Goal: Task Accomplishment & Management: Complete application form

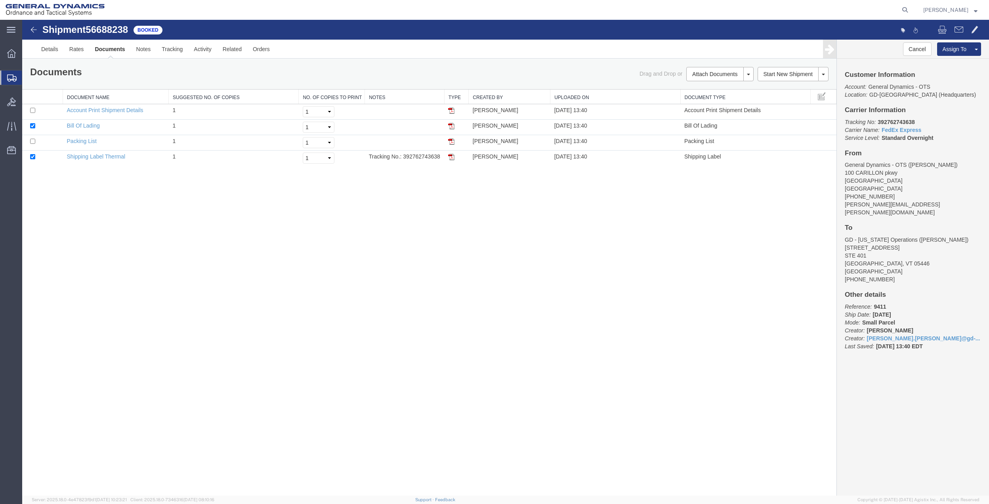
click at [0, 0] on span "Create Shipment" at bounding box center [0, 0] width 0 height 0
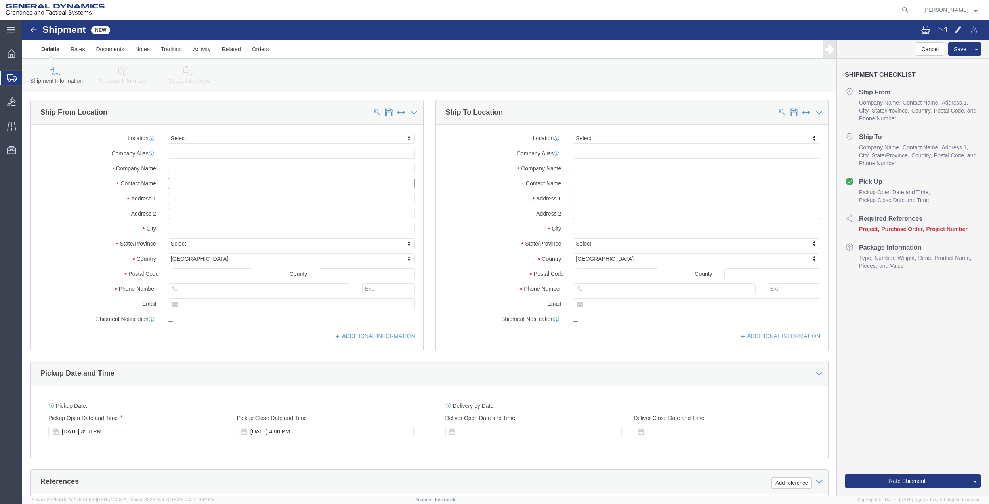
click input "text"
type input "[PERSON_NAME]"
click p "- General Dynamics - OTS - ([PERSON_NAME]) [STREET_ADDRESS]"
select select "FL"
type input "[PERSON_NAME]"
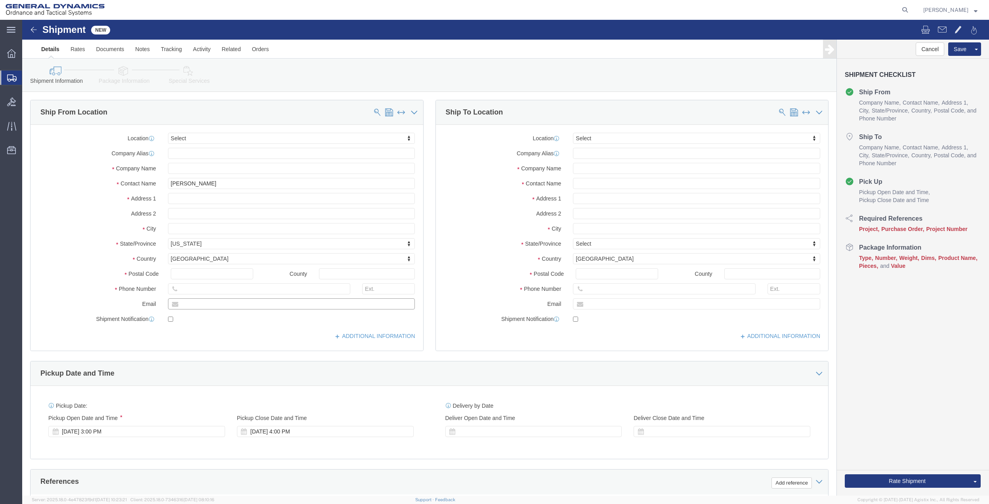
click input "text"
type input "[PERSON_NAME][EMAIL_ADDRESS][PERSON_NAME][DOMAIN_NAME]"
click span
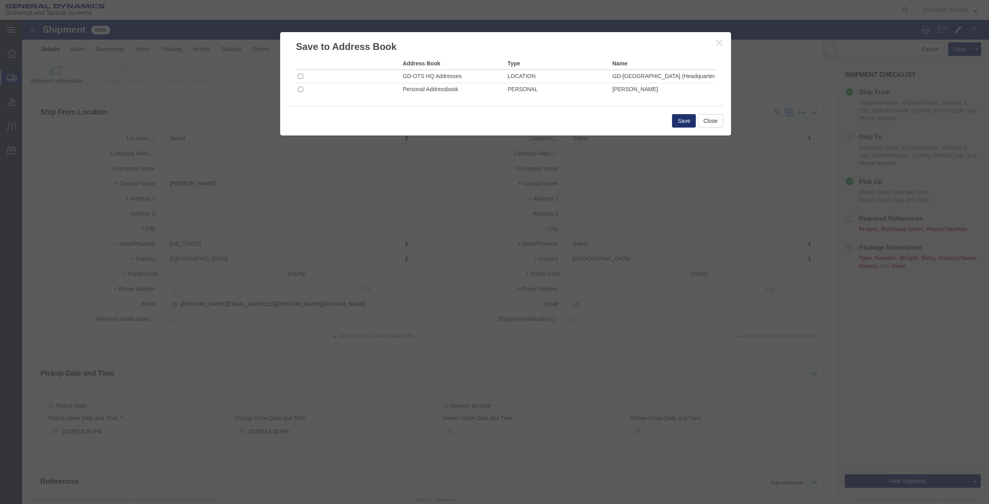
click button "Save"
click input "checkbox"
checkbox input "true"
click button "Save"
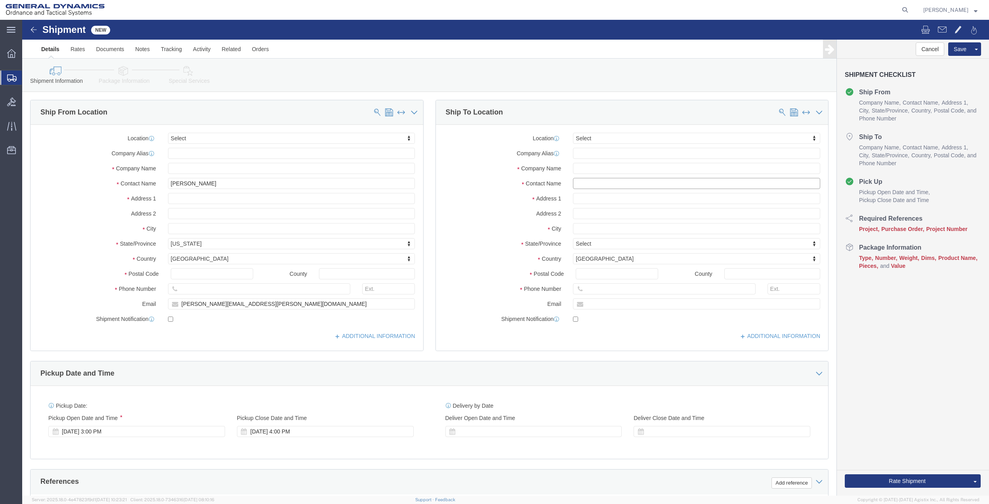
click input "text"
type input "city of me"
click p "- CITY OF [GEOGRAPHIC_DATA] - (CITY OF [GEOGRAPHIC_DATA] water utilitites) [STR…"
select select "[GEOGRAPHIC_DATA]"
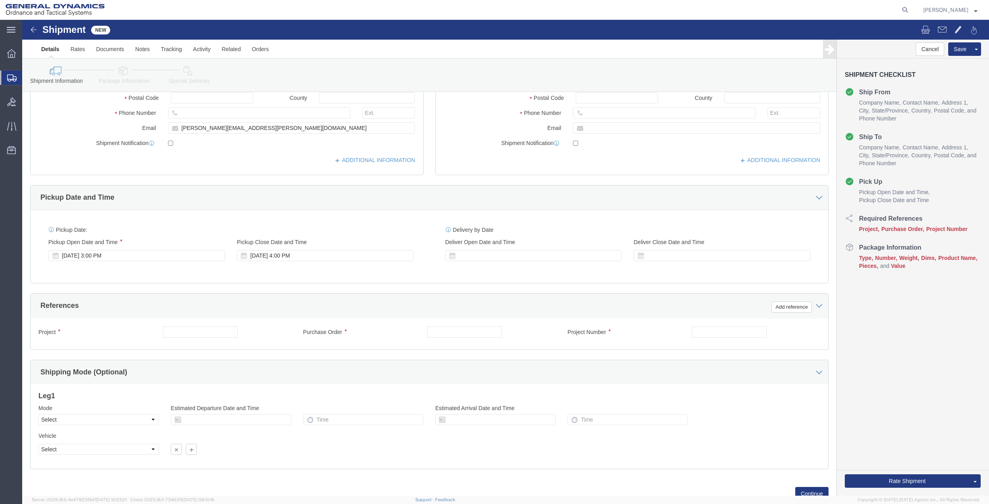
scroll to position [207, 0]
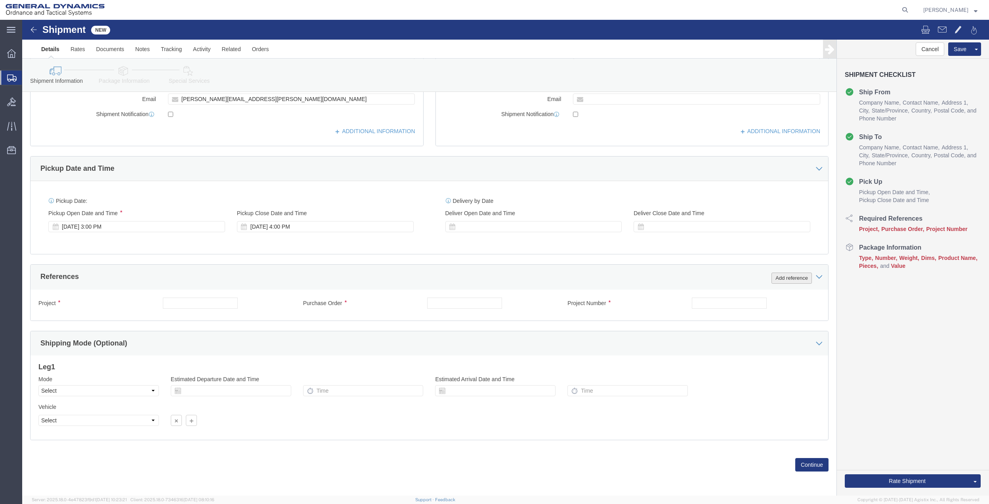
type input "CITY OF MESQUITE water utilitites"
drag, startPoint x: 775, startPoint y: 256, endPoint x: 757, endPoint y: 272, distance: 23.6
click button "Add reference"
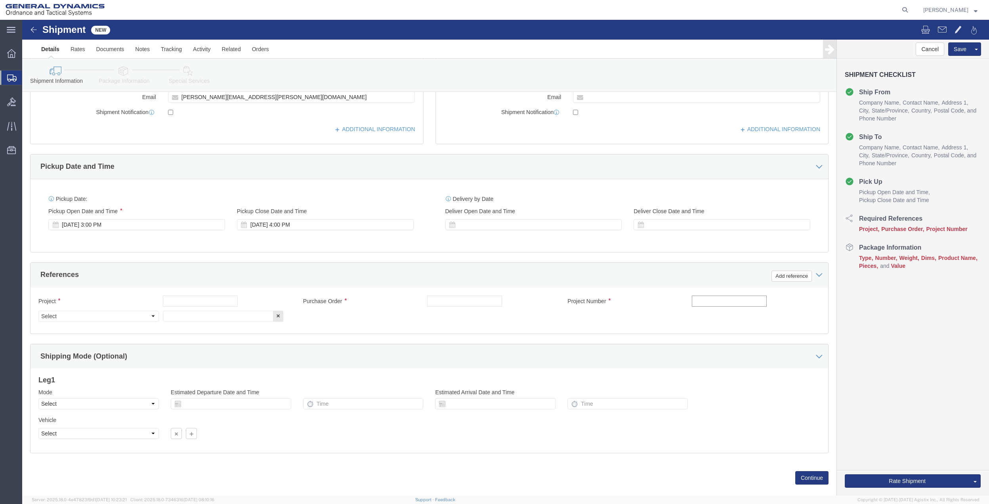
click input "text"
type input "afm"
click input "text"
paste input "afm"
type input "afm"
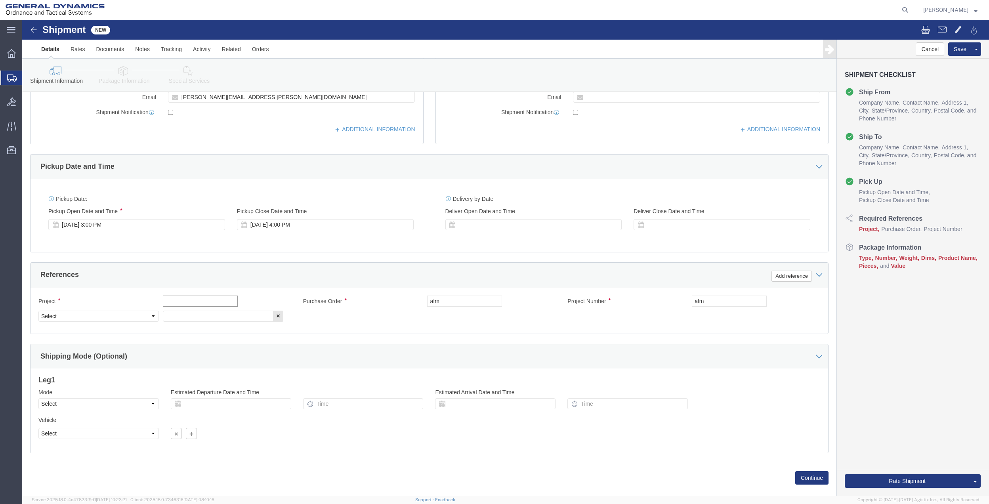
click input "text"
paste input "afm"
type input "afm"
click input "text"
paste input "afm"
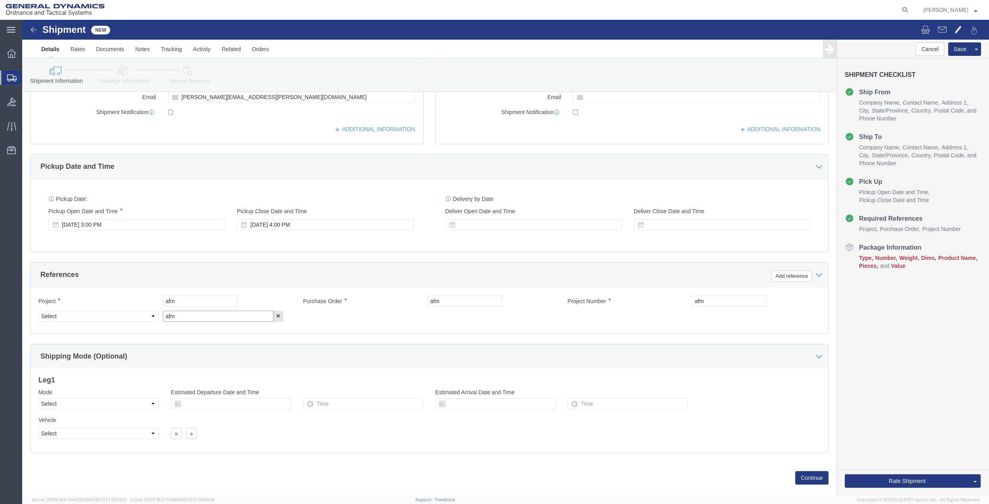
type input "afm"
click select "Select Account Type Activity ID Airline Appointment Number ASN Batch Request # …"
select select "DEPT"
click select "Select Account Type Activity ID Airline Appointment Number ASN Batch Request # …"
click div "Shipment Information Package Information Special Services"
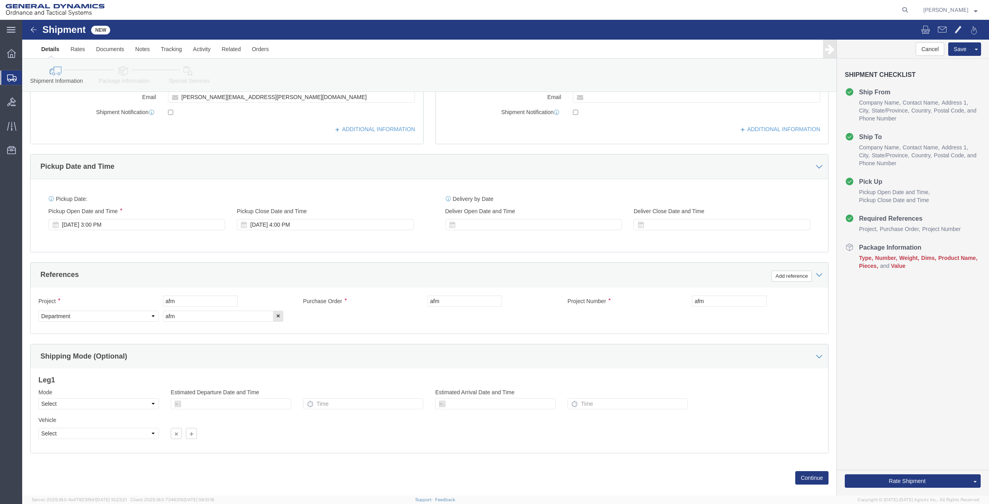
click link "Package Information"
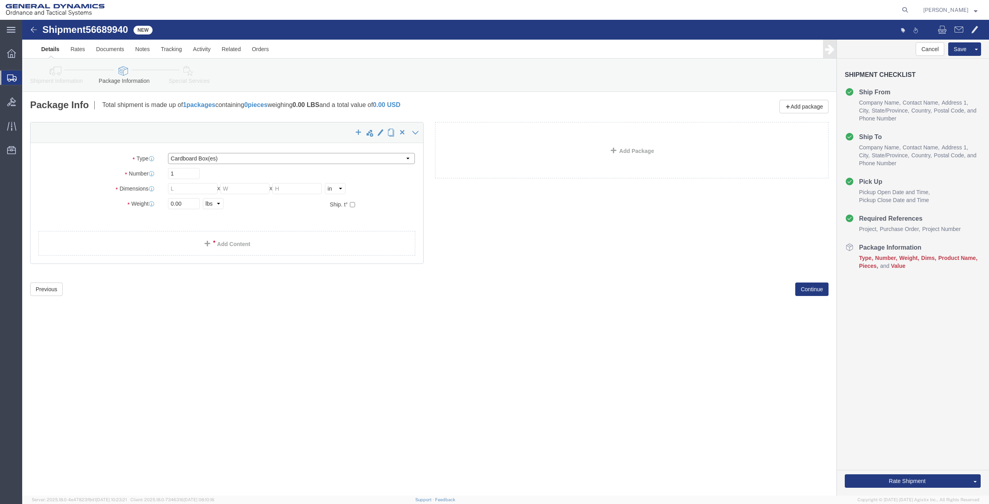
click select "Select Bale(s) Basket(s) Bolt(s) Bottle(s) Buckets Bulk Bundle(s) Can(s) Cardbo…"
select select "ENV"
click select "Select Bale(s) Basket(s) Bolt(s) Bottle(s) Buckets Bulk Bundle(s) Can(s) Cardbo…"
type input "9.50"
type input "12.50"
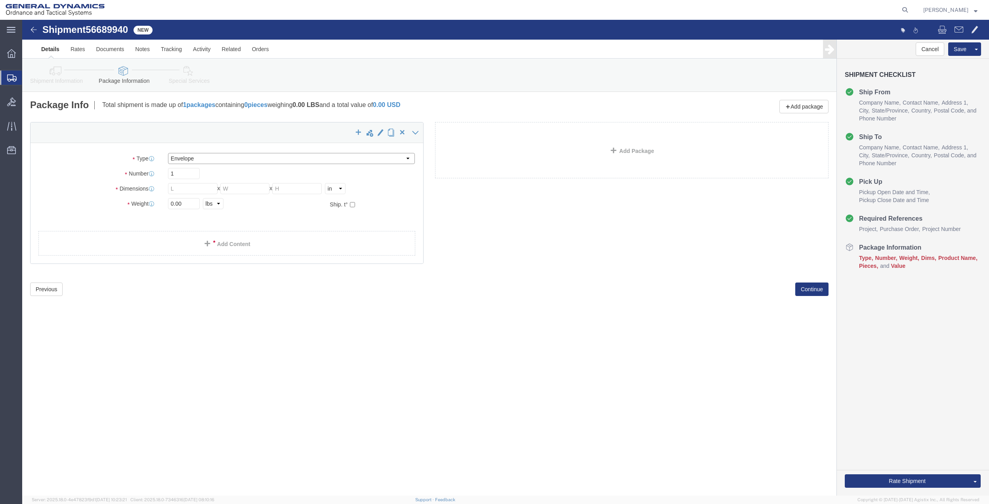
type input "0.25"
type input "1"
click link "Add Content"
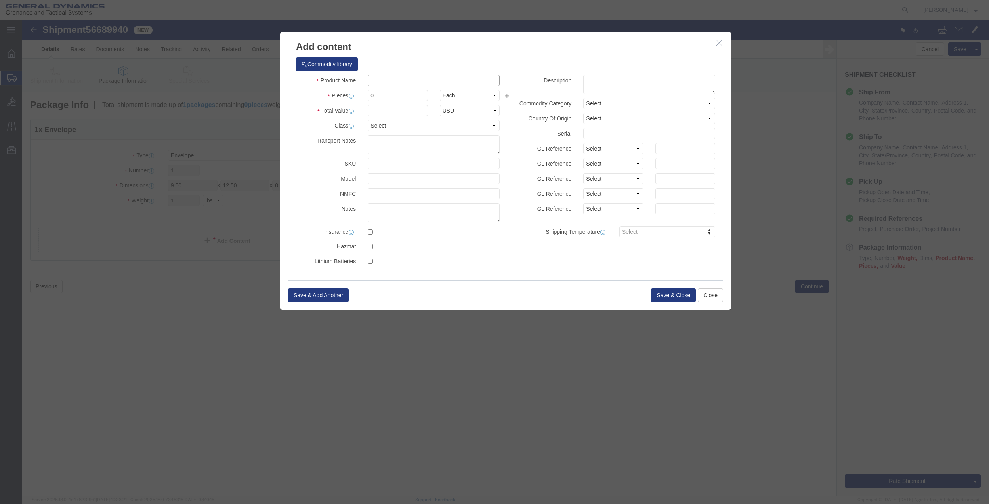
click input "text"
type input "MISC"
type input "100.00"
select select "US"
click input "0"
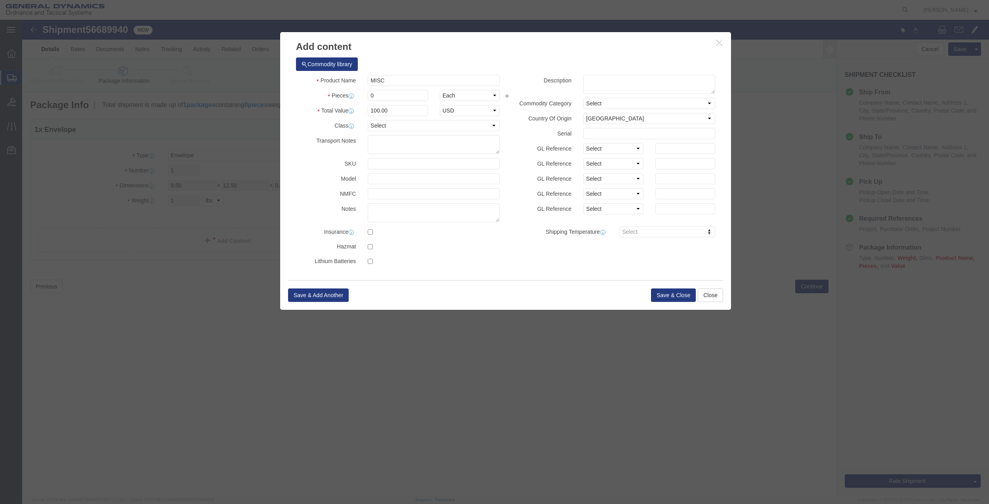
click input "0"
type input "01"
type input "100"
click select "Select 50 55 60 65 70 85 92.5 100 125 175 250 300 400"
select select "70"
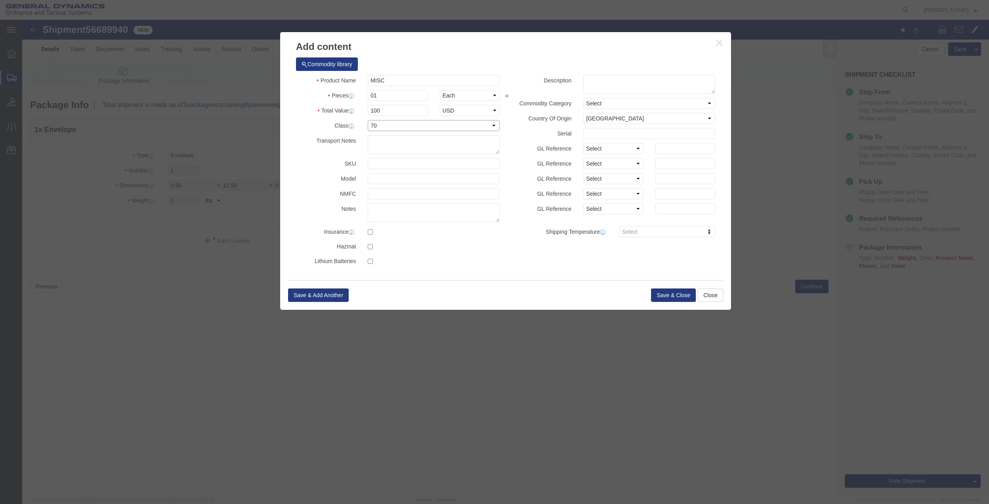
click select "Select 50 55 60 65 70 85 92.5 100 125 175 250 300 400"
click button "Save & Close"
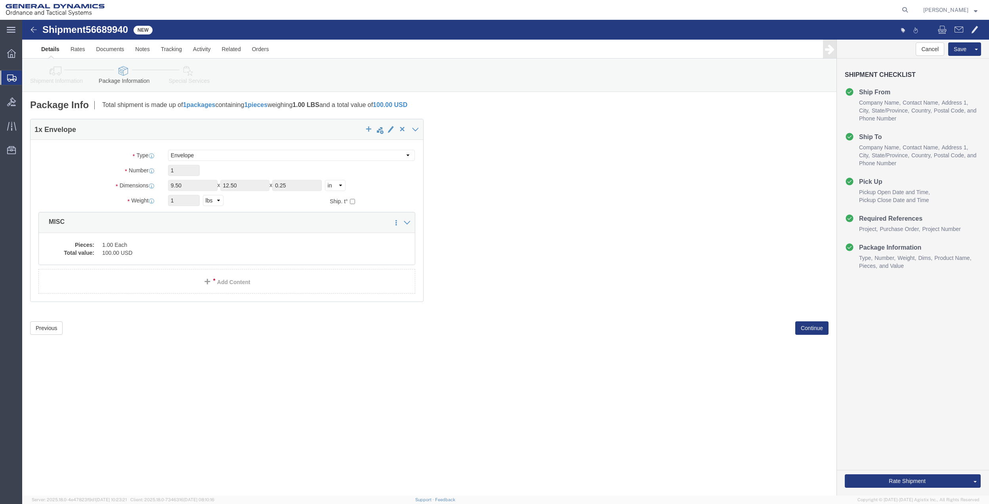
click icon
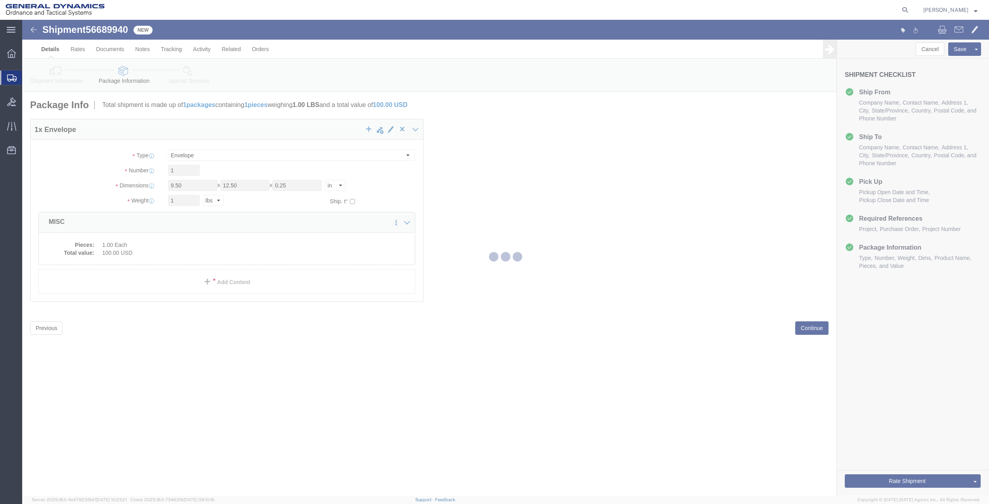
select select
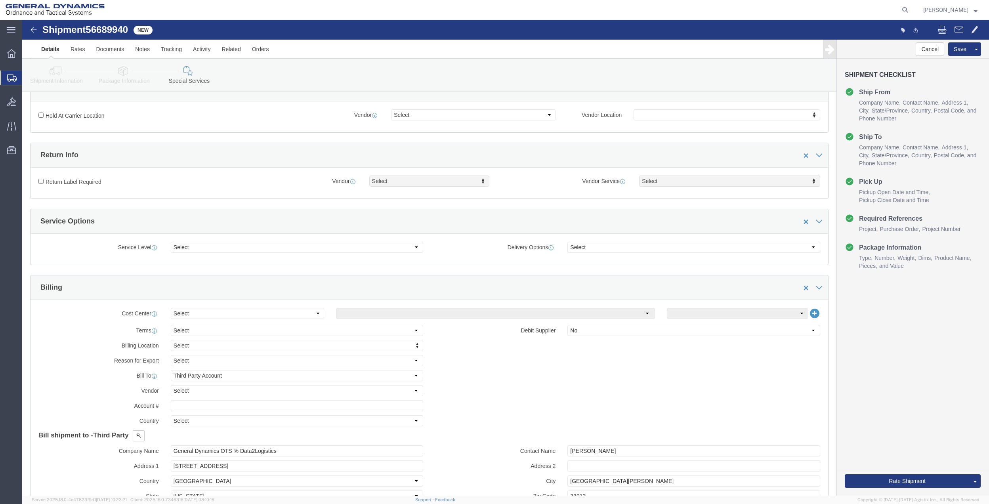
scroll to position [264, 0]
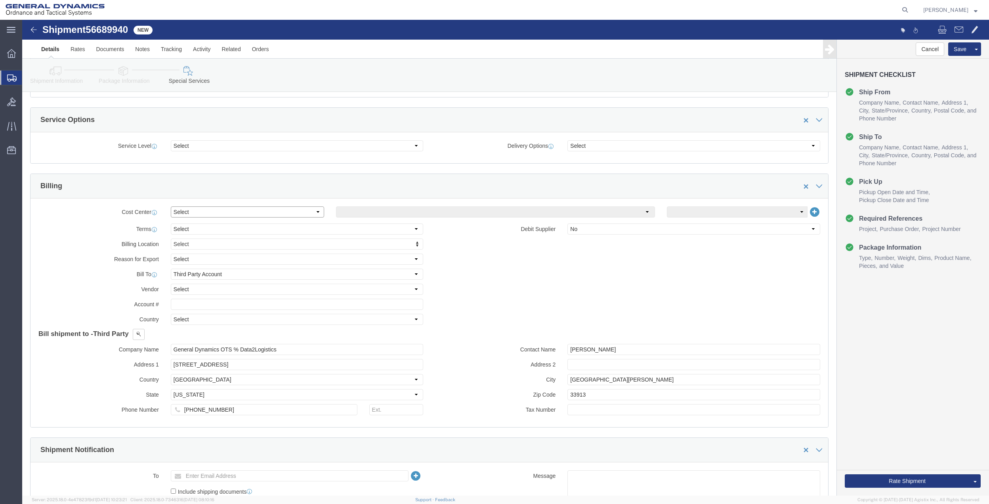
click select "Select Buyer Cost Center Department Operations Number Order Number Sales Person"
select select "DEPARTMENT"
click select "Select Buyer Cost Center Department Operations Number Order Number Sales Person"
click select "Select [GEOGRAPHIC_DATA] [GEOGRAPHIC_DATA] [GEOGRAPHIC_DATA] [GEOGRAPHIC_DATA] …"
select select "1763983"
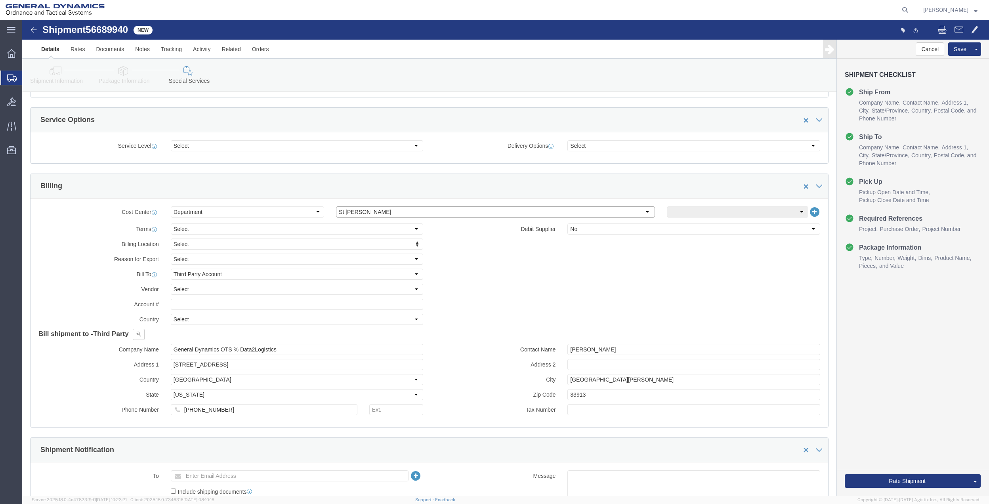
click select "Select [GEOGRAPHIC_DATA] [GEOGRAPHIC_DATA] [GEOGRAPHIC_DATA] [GEOGRAPHIC_DATA] …"
click select "Select 10AFM 10GAG 10GAH 10GFL 10GFO 10GIE 10GIS 30MABS St [PERSON_NAME] Program"
select select "214681"
click select "Select 10AFM 10GAG 10GAH 10GFL 10GFO 10GIE 10GIS 30MABS St [PERSON_NAME] Program"
click input "General Dynamics OTS % Data2Logistics"
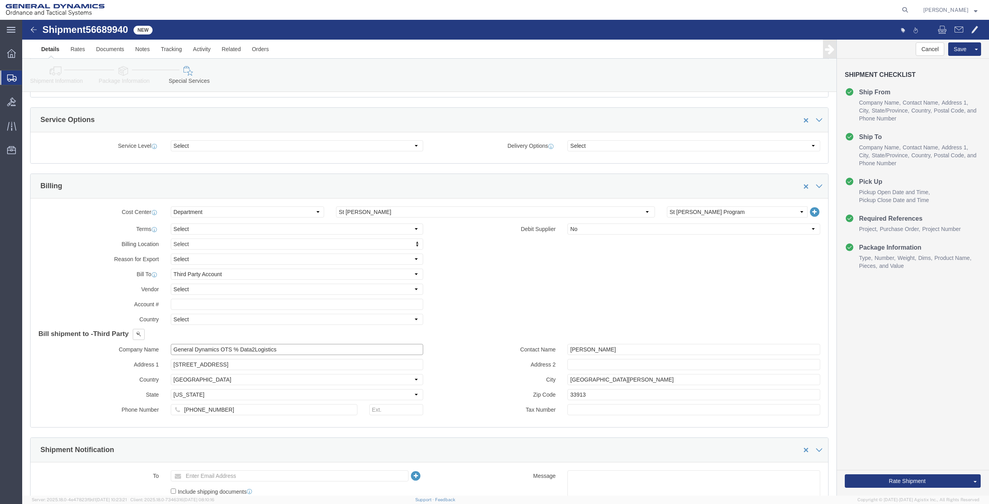
click input "General Dynamics OTS % Data2Logistics"
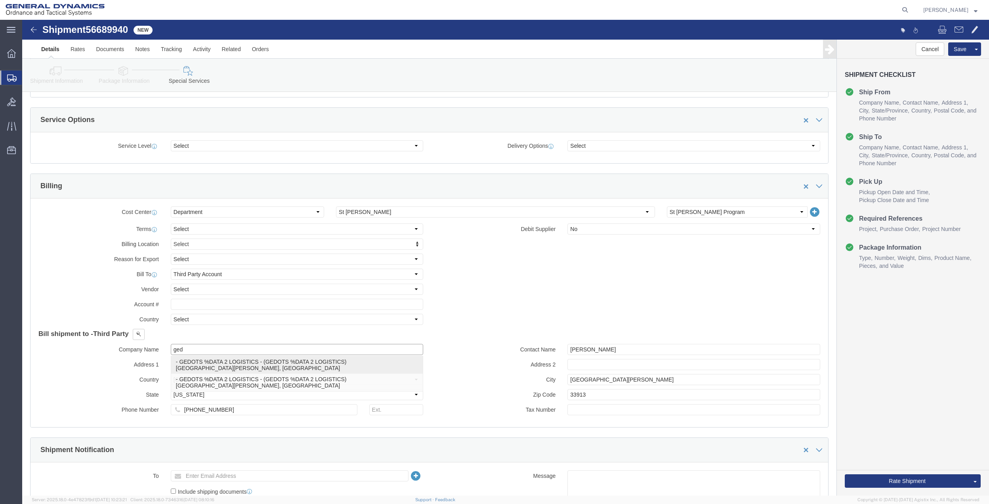
click p "- GEDOTS %DATA 2 LOGISTICS - (GEDOTS %DATA 2 LOGISTICS) [GEOGRAPHIC_DATA][PERSO…"
type input "GEDOTS %DATA 2 LOGISTICS"
type input "PO BOX 61050"
type input "GEDOTS %DATA 2 LOGISTICS"
type input "FORT [PERSON_NAME]"
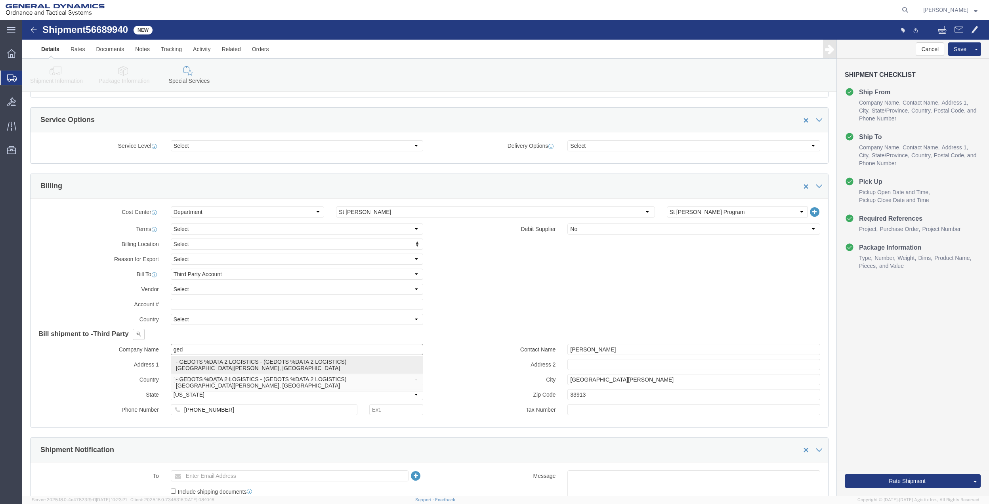
type input "33906"
select select "FL"
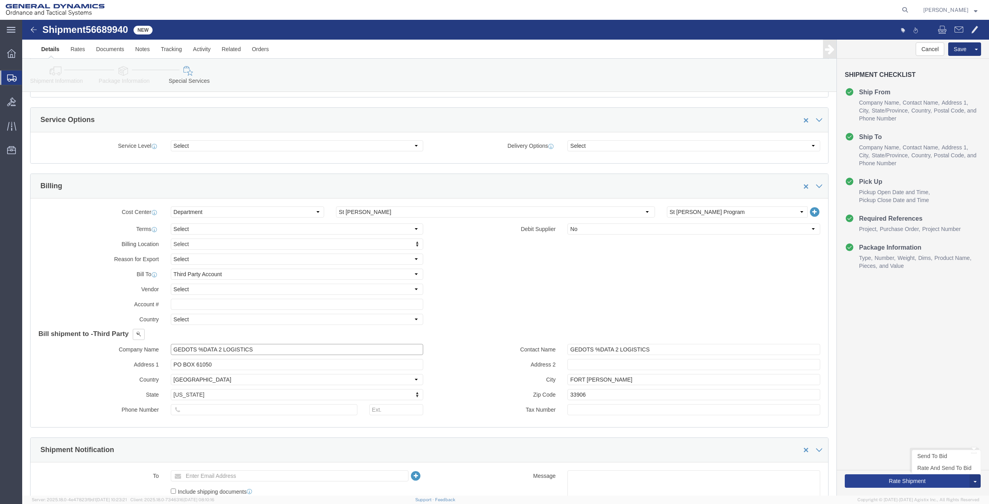
type input "GEDOTS %DATA 2 LOGISTICS"
click button "Rate Shipment"
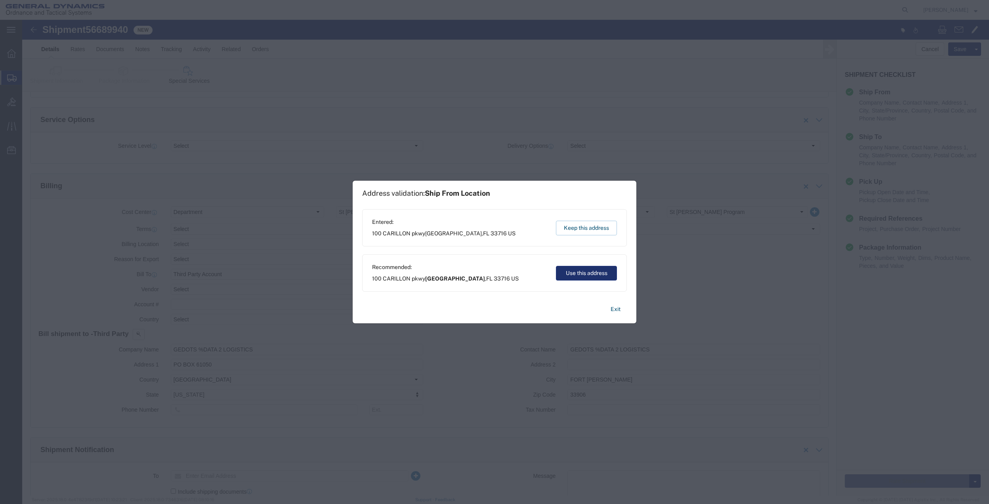
click at [593, 273] on button "Use this address" at bounding box center [586, 273] width 61 height 15
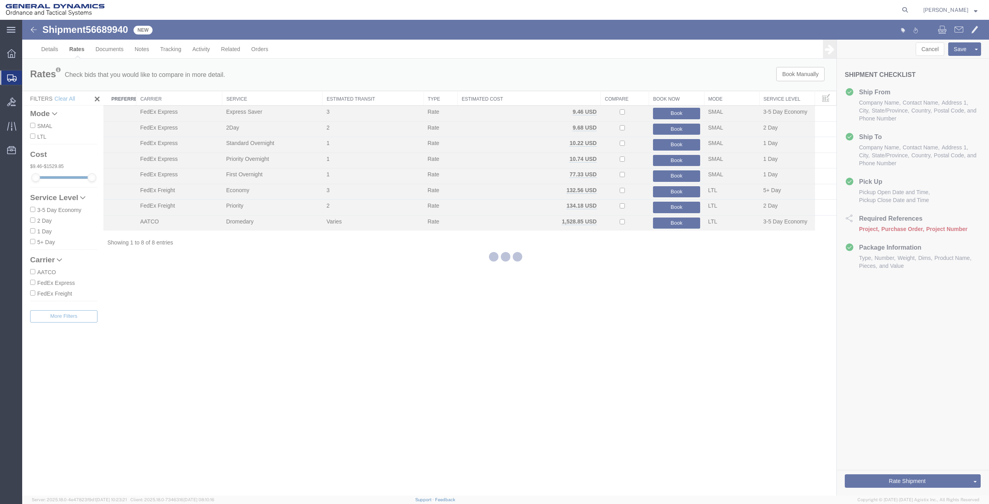
scroll to position [0, 0]
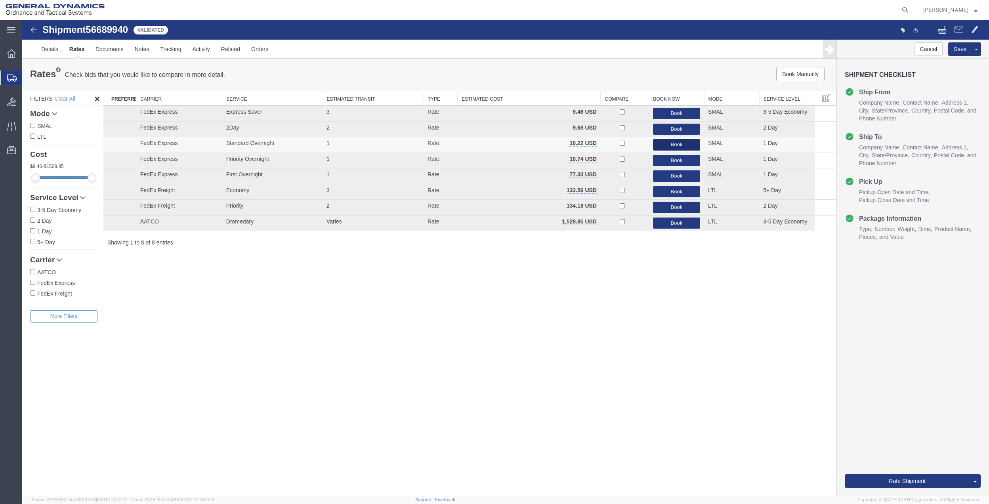
click at [674, 144] on button "Book" at bounding box center [676, 144] width 47 height 11
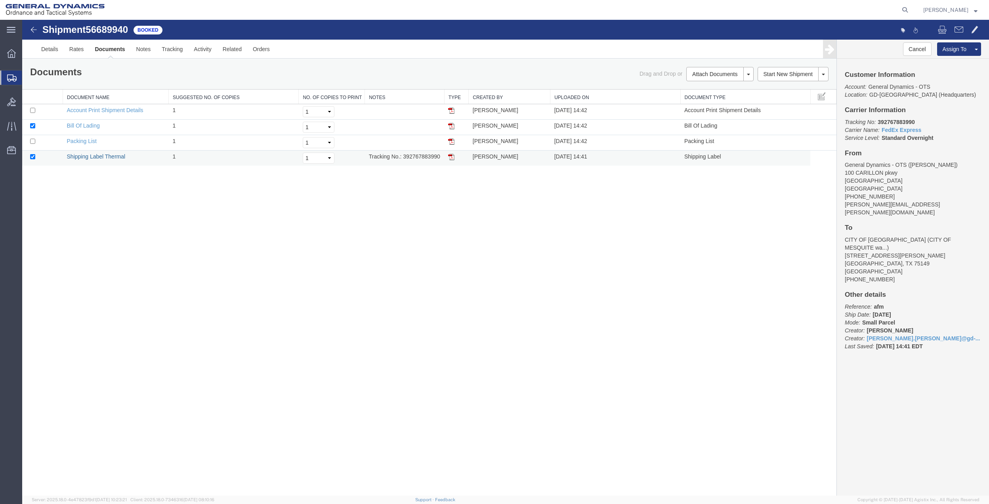
drag, startPoint x: 97, startPoint y: 154, endPoint x: 359, endPoint y: 156, distance: 261.8
click at [97, 154] on link "Shipping Label Thermal" at bounding box center [96, 156] width 59 height 6
click at [0, 0] on span "Create Shipment" at bounding box center [0, 0] width 0 height 0
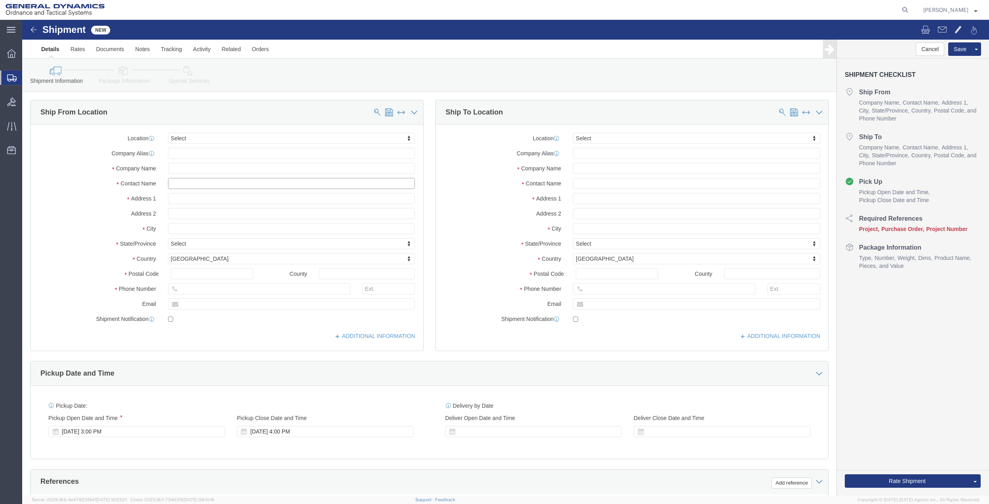
click input "text"
type input "[PERSON_NAME] f"
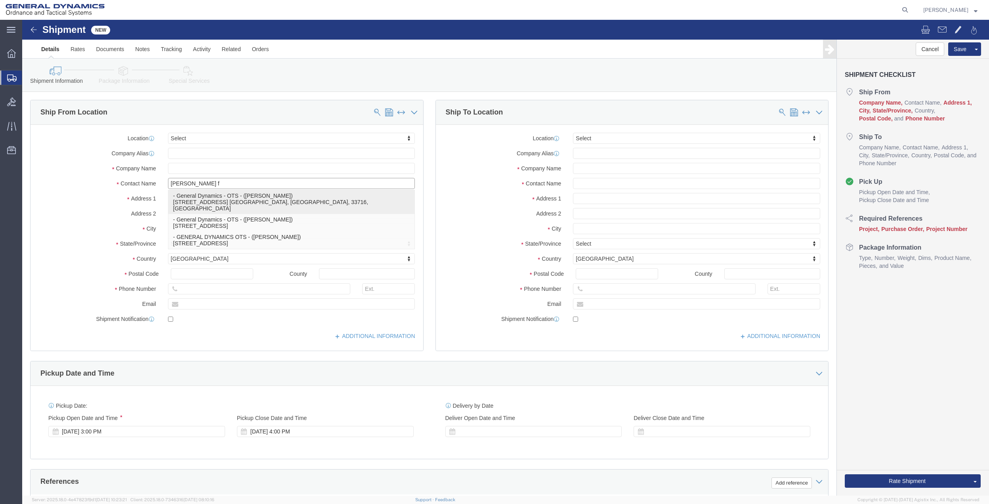
click p "- General Dynamics - OTS - ([PERSON_NAME]) [STREET_ADDRESS] [GEOGRAPHIC_DATA], …"
select select "FL"
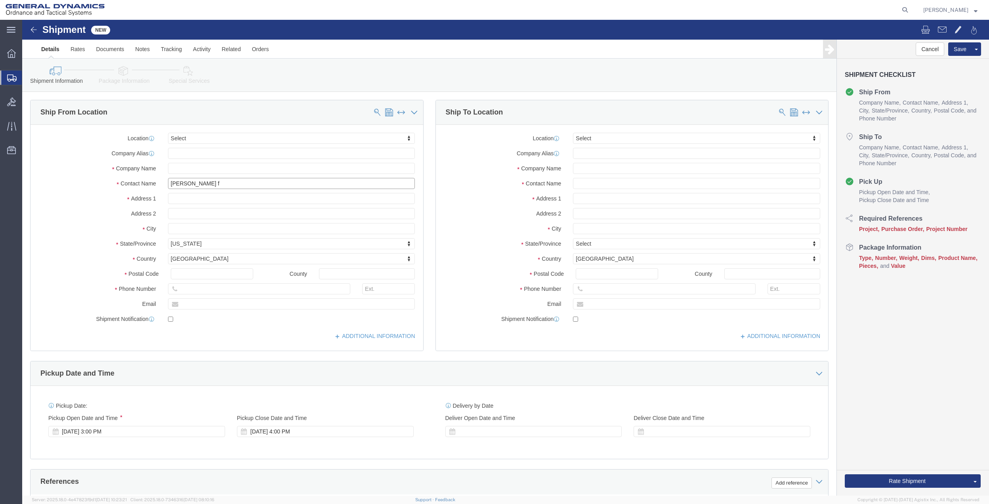
type input "[PERSON_NAME]"
click input "text"
type input "[PERSON_NAME]"
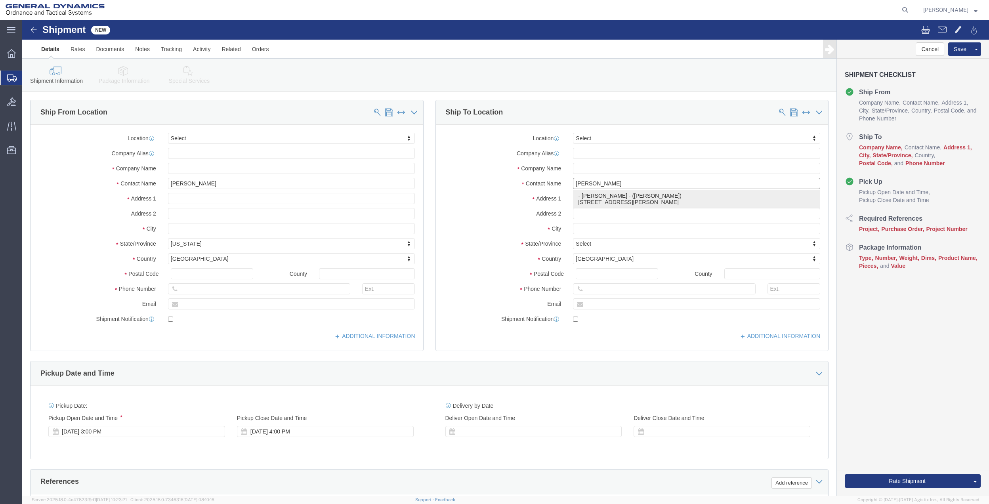
click p "- [PERSON_NAME] - ([PERSON_NAME]) [STREET_ADDRESS][PERSON_NAME]"
select select "PA"
drag, startPoint x: 613, startPoint y: 164, endPoint x: 539, endPoint y: 159, distance: 74.2
click div "Contact Name [PERSON_NAME] [PERSON_NAME] broi"
type input "[PERSON_NAME]"
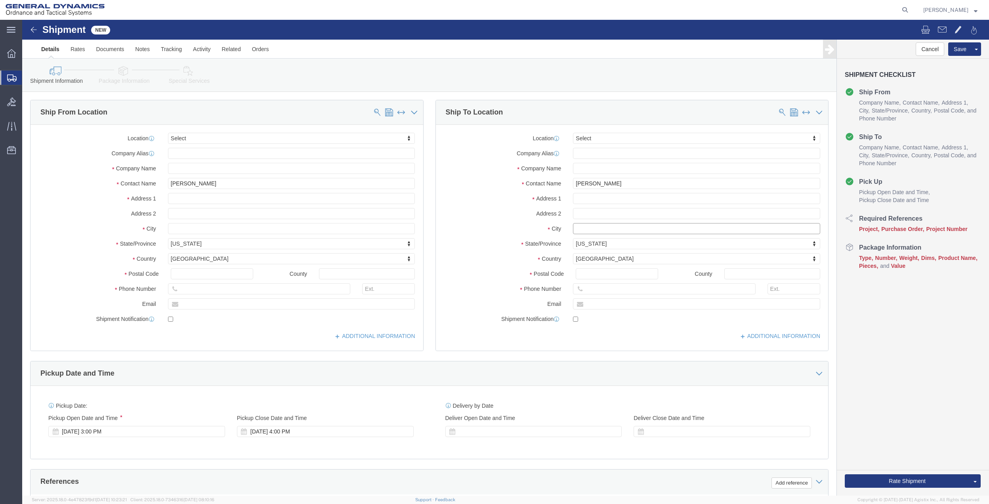
drag, startPoint x: 602, startPoint y: 209, endPoint x: 500, endPoint y: 209, distance: 102.2
click div "City"
type input "red lion"
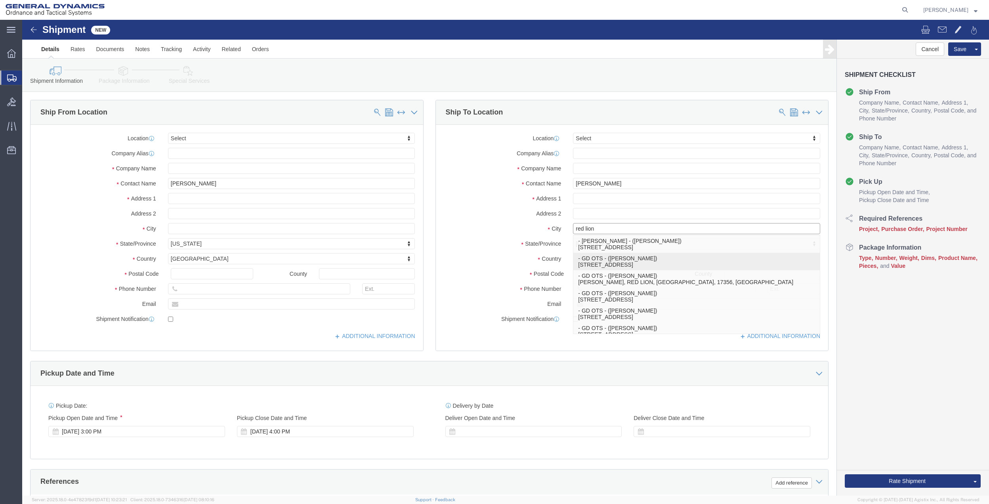
click p "- GD OTS - ([PERSON_NAME]) [STREET_ADDRESS]"
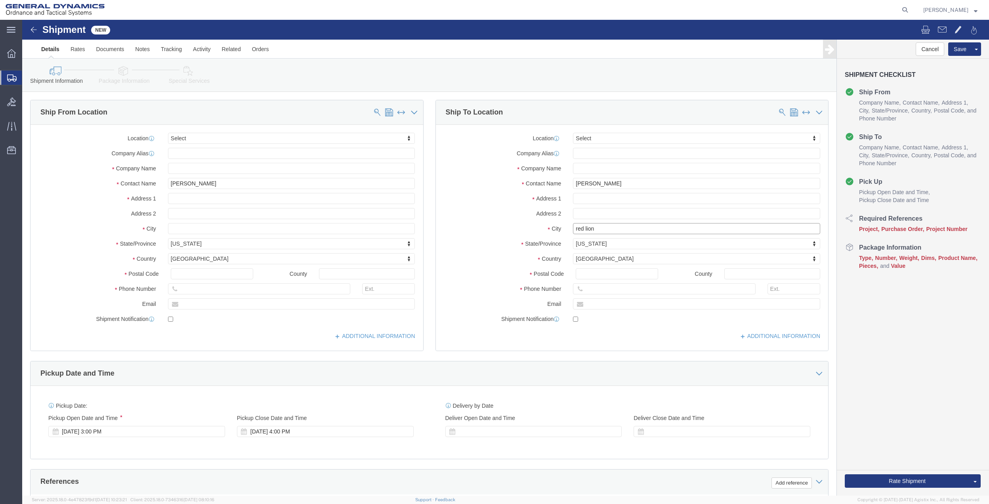
select select "PA"
type input "RED LION"
drag, startPoint x: 627, startPoint y: 162, endPoint x: 480, endPoint y: 163, distance: 147.3
click div "Contact Name [PERSON_NAME] BROISOUS [PERSON_NAME] broi"
paste input "[PERSON_NAME]"
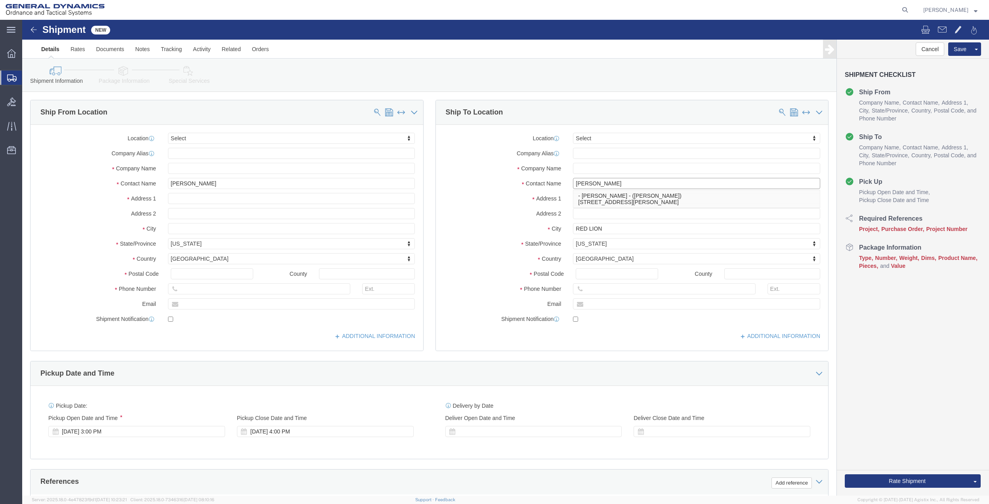
type input "[PERSON_NAME]"
click div "Address 2"
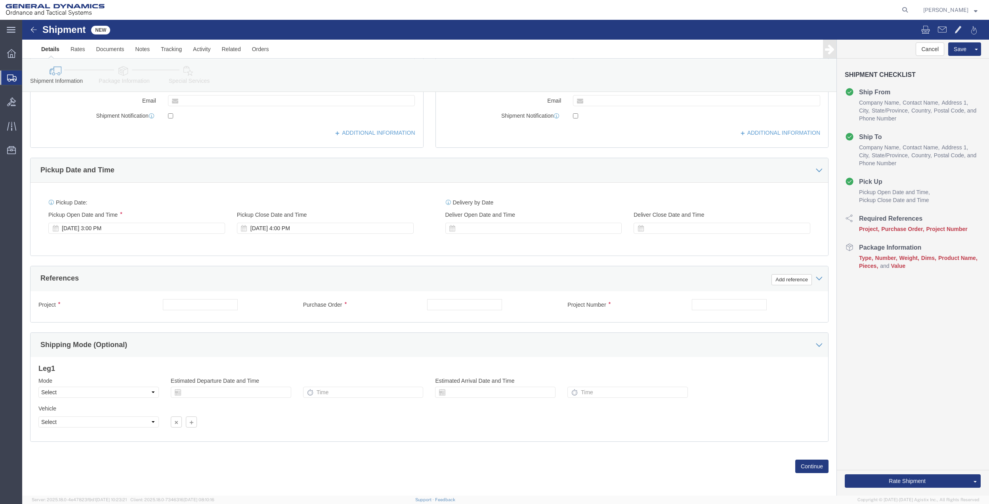
scroll to position [207, 0]
click button "Add reference"
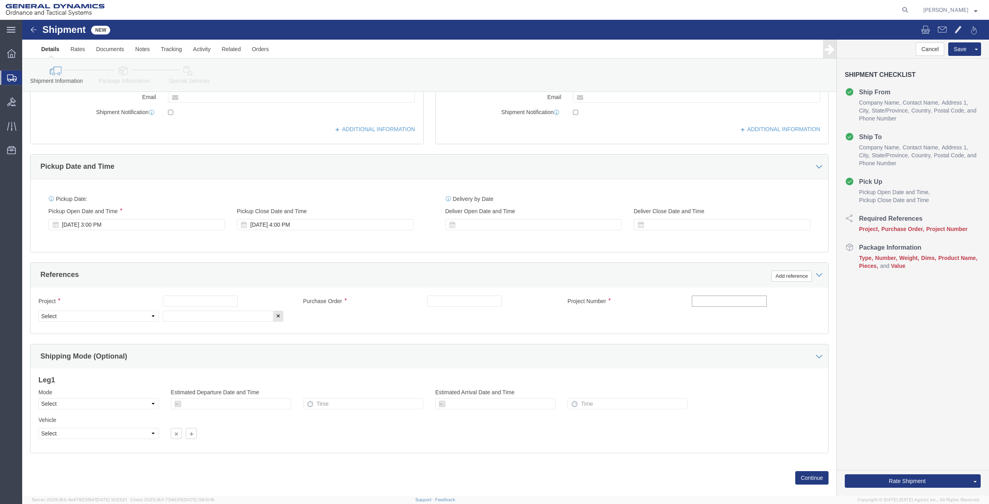
click input "text"
type input "site rld 31 ehs"
click input "text"
paste input "site rld 31 ehs"
type input "site rld 31 ehs"
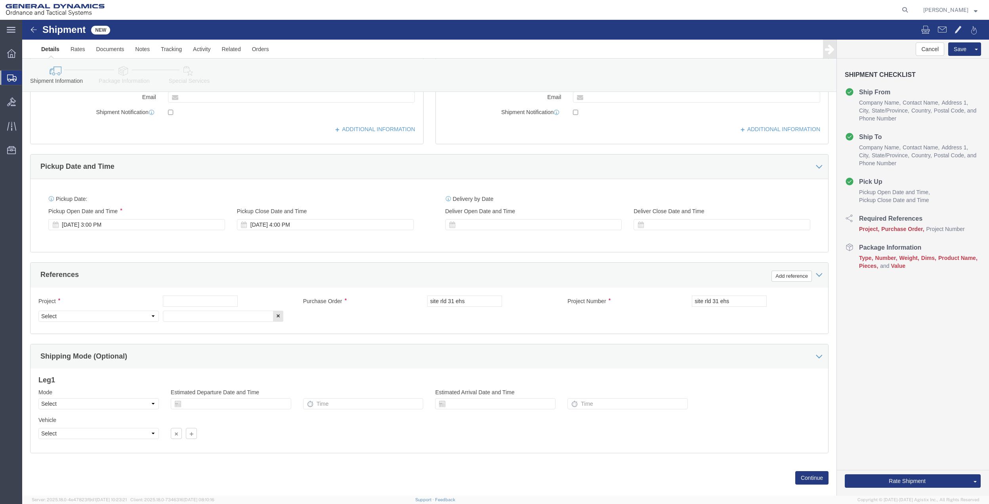
drag, startPoint x: 219, startPoint y: 281, endPoint x: 203, endPoint y: 282, distance: 15.5
click div
click input "text"
paste input "site rld 31 ehs"
type input "site rld 31 ehs"
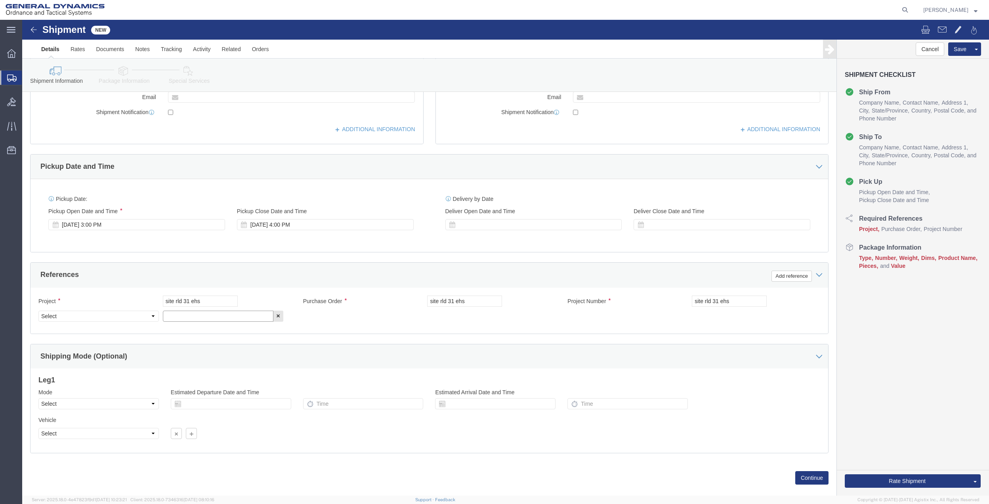
drag, startPoint x: 158, startPoint y: 298, endPoint x: 142, endPoint y: 298, distance: 16.6
click input "text"
paste input "site rld 31 ehs"
type input "site rld 31 ehs"
click select "Select Account Type Activity ID Airline Appointment Number ASN Batch Request # …"
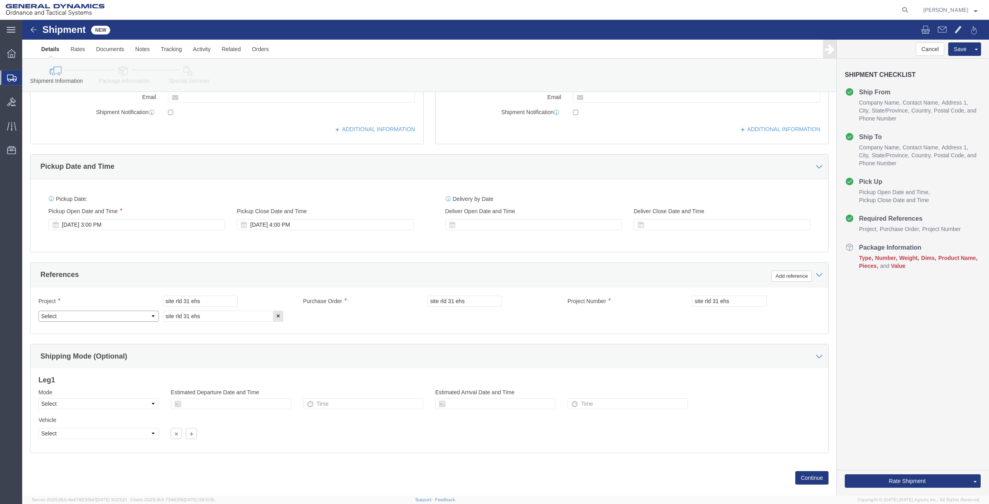
select select "DEPT"
click select "Select Account Type Activity ID Airline Appointment Number ASN Batch Request # …"
click icon
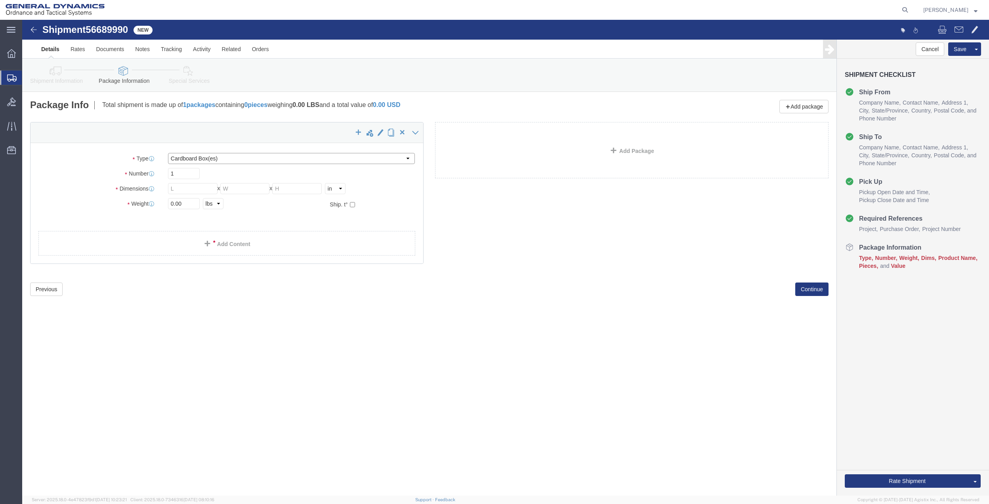
click select "Select Bale(s) Basket(s) Bolt(s) Bottle(s) Buckets Bulk Bundle(s) Can(s) Cardbo…"
select select "ENV"
click select "Select Bale(s) Basket(s) Bolt(s) Bottle(s) Buckets Bulk Bundle(s) Can(s) Cardbo…"
type input "9.50"
type input "12.50"
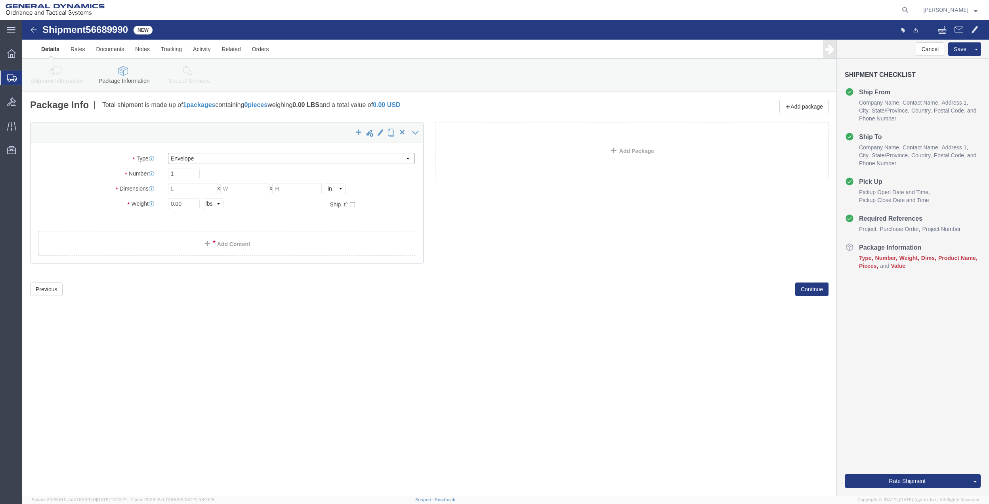
type input "0.25"
type input "1"
click link "Add Content"
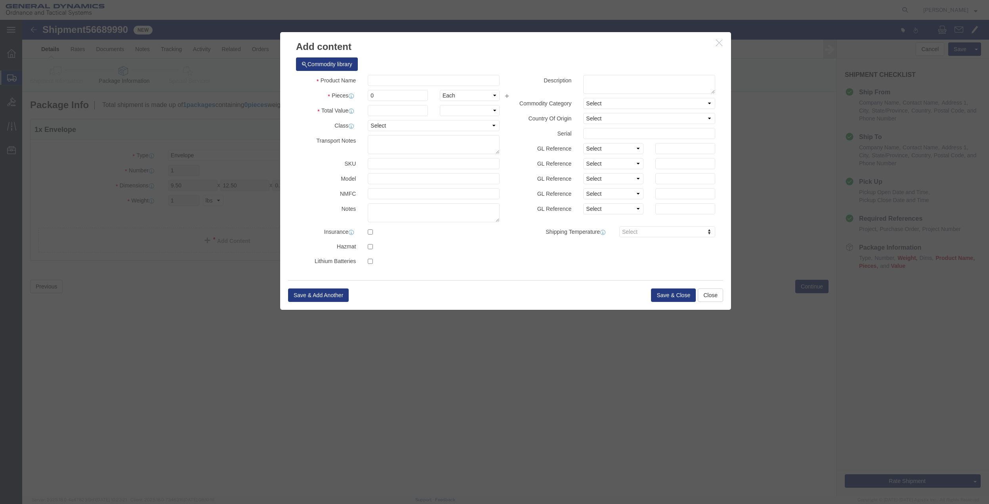
click div "Commodity library"
click input "text"
type input "MISC"
type input "100.00"
select select "US"
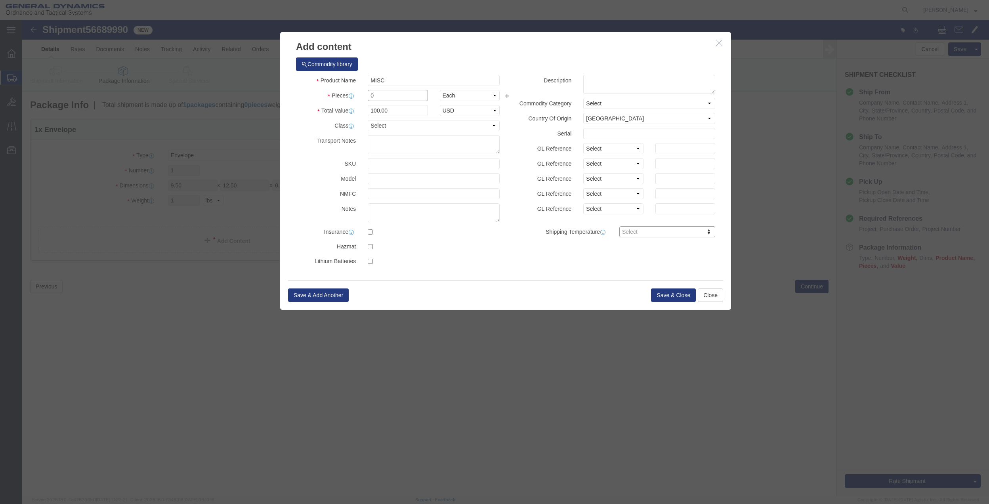
click input "0"
type input "01"
type input "100"
click select "Select 50 55 60 65 70 85 92.5 100 125 175 250 300 400"
select select "70"
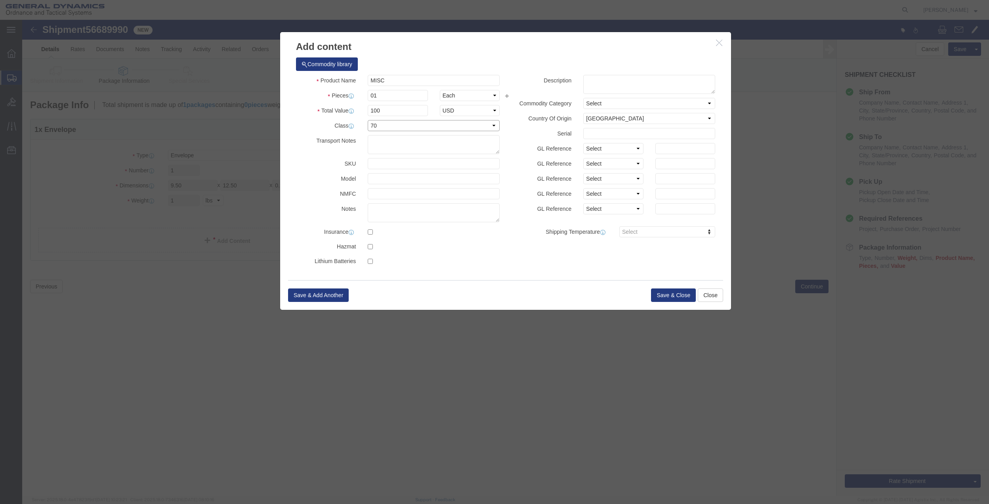
click select "Select 50 55 60 65 70 85 92.5 100 125 175 250 300 400"
click button "Save & Close"
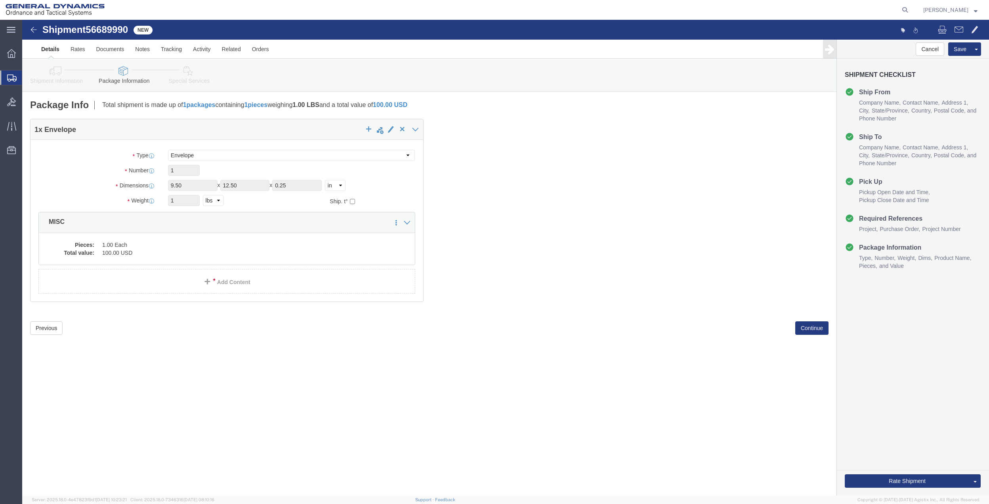
click icon
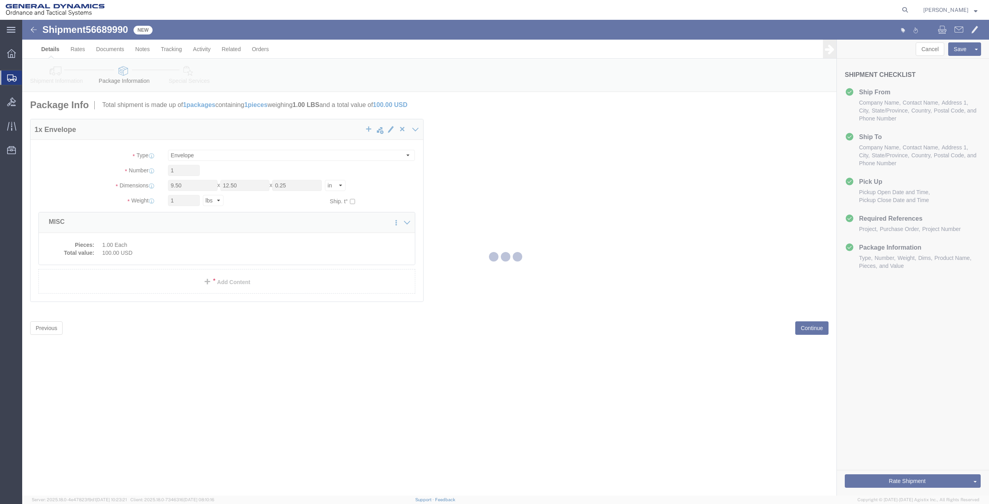
select select
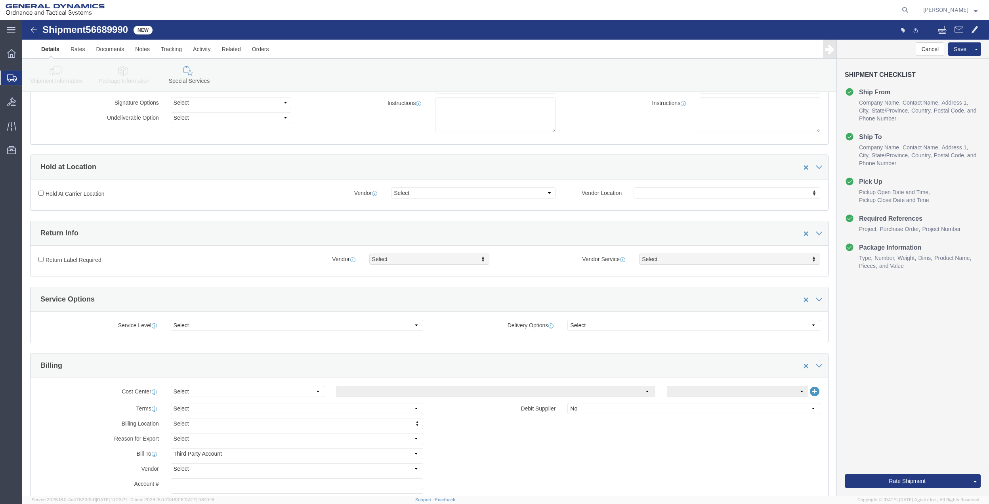
scroll to position [105, 0]
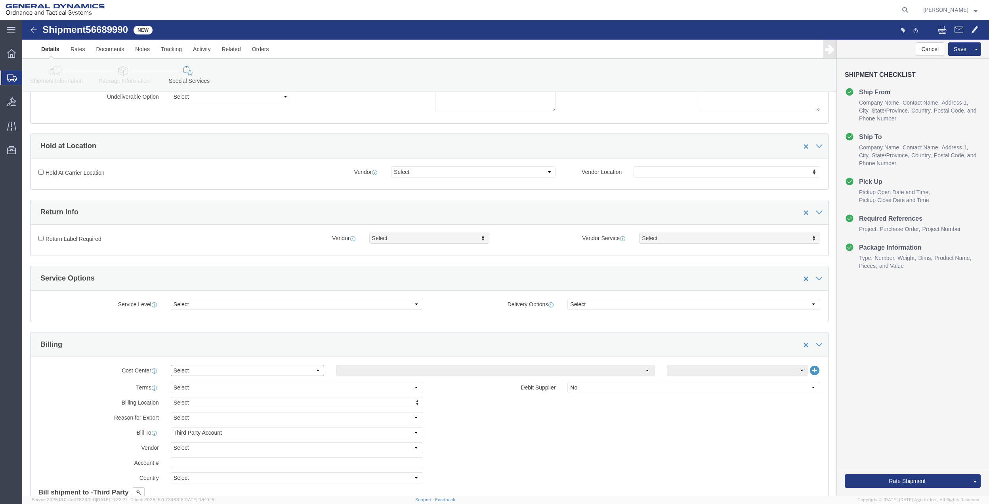
click select "Select Buyer Cost Center Department Operations Number Order Number Sales Person"
select select "DEPARTMENT"
click select "Select Buyer Cost Center Department Operations Number Order Number Sales Person"
click select "Select [GEOGRAPHIC_DATA] [GEOGRAPHIC_DATA] [GEOGRAPHIC_DATA] [GEOGRAPHIC_DATA] …"
select select "1763983"
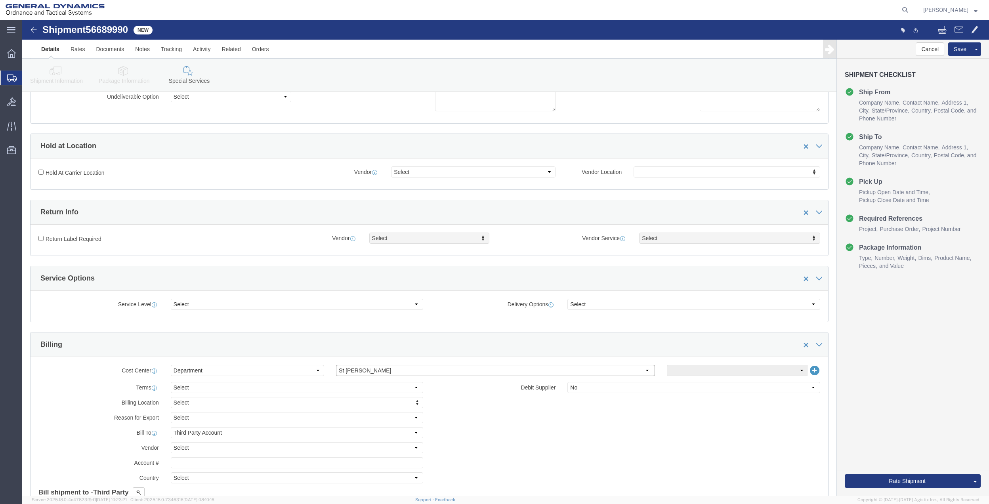
click select "Select [GEOGRAPHIC_DATA] [GEOGRAPHIC_DATA] [GEOGRAPHIC_DATA] [GEOGRAPHIC_DATA] …"
click select "Select 10AFM 10GAG 10GAH 10GFL 10GFO 10GIE 10GIS 30MABS St [PERSON_NAME] Program"
select select "214681"
click select "Select 10AFM 10GAG 10GAH 10GFL 10GFO 10GIE 10GIS 30MABS St [PERSON_NAME] Program"
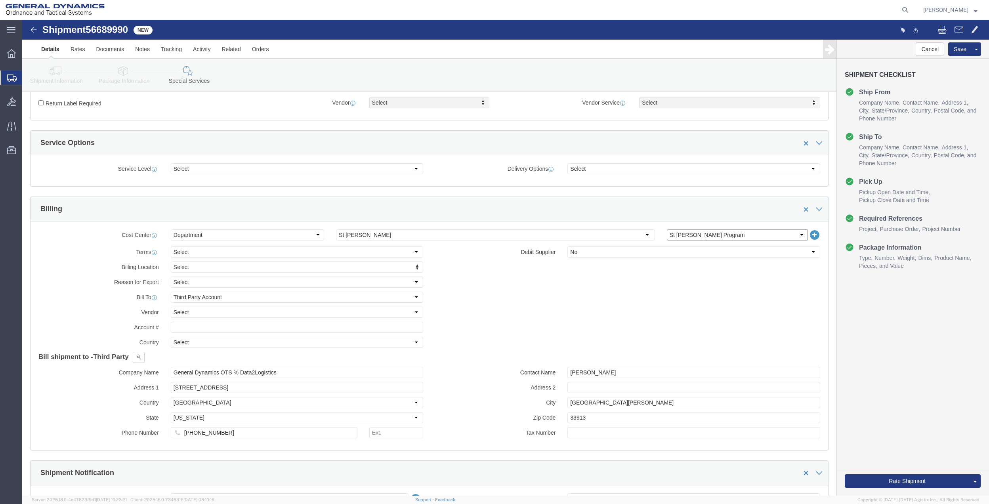
scroll to position [264, 0]
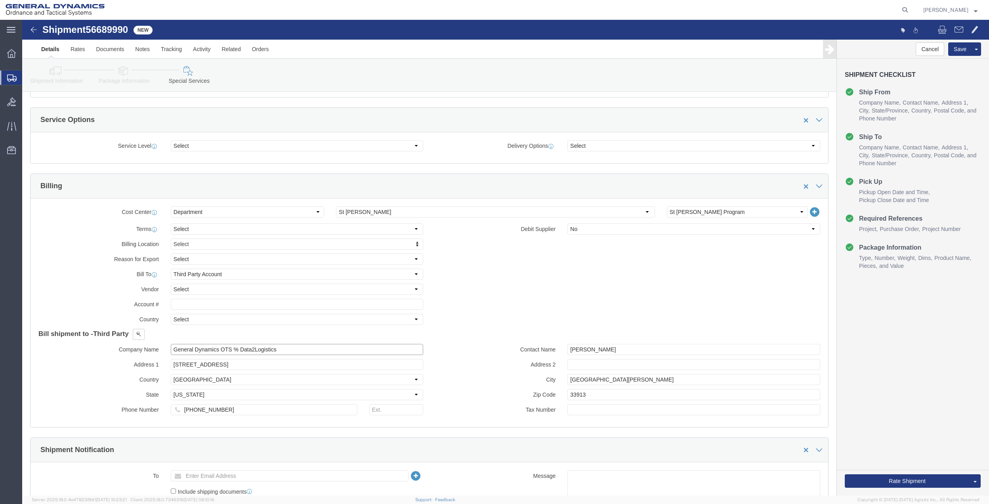
click input "General Dynamics OTS % Data2Logistics"
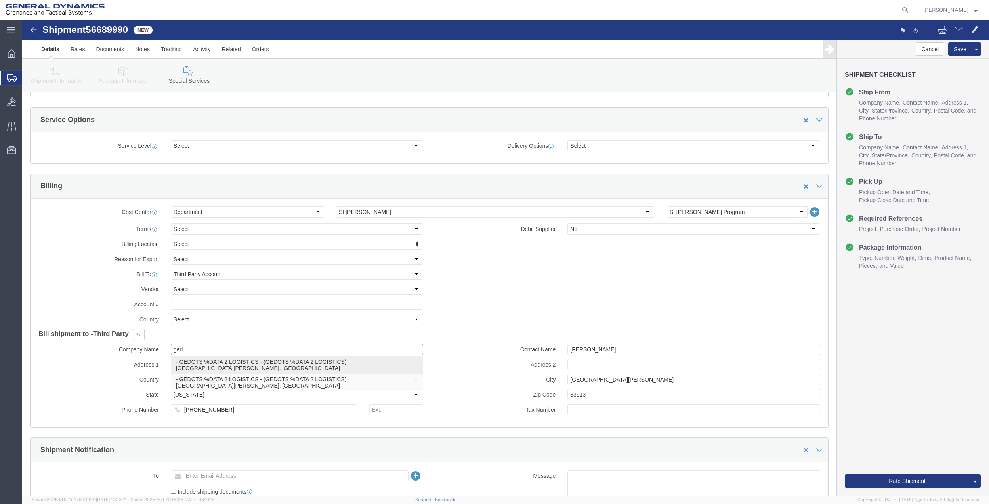
click p "- GEDOTS %DATA 2 LOGISTICS - (GEDOTS %DATA 2 LOGISTICS) [GEOGRAPHIC_DATA][PERSO…"
type input "GEDOTS %DATA 2 LOGISTICS"
type input "PO BOX 61050"
type input "GEDOTS %DATA 2 LOGISTICS"
type input "FORT [PERSON_NAME]"
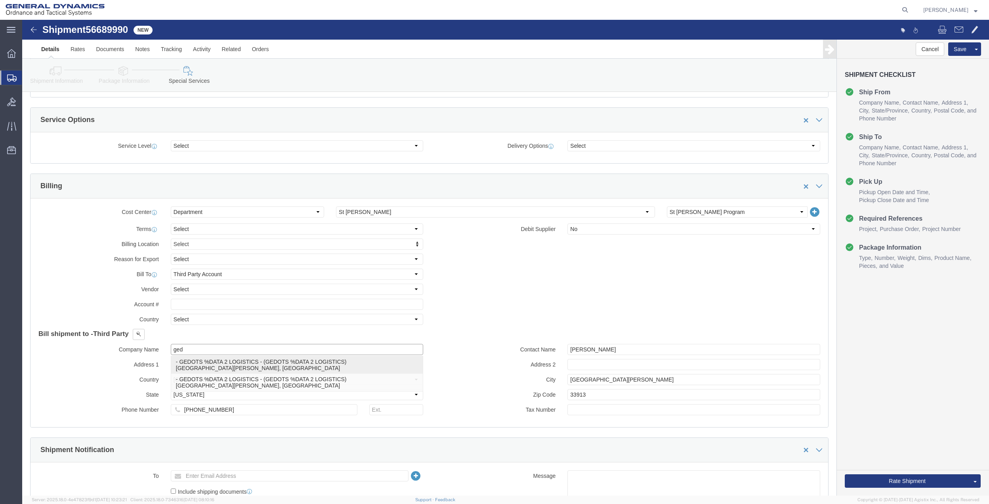
type input "33906"
select select "FL"
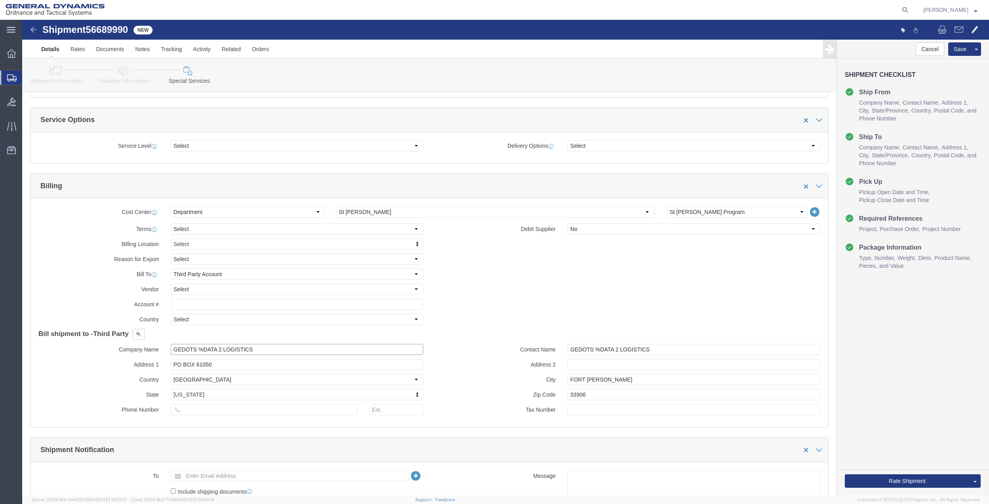
type input "GEDOTS %DATA 2 LOGISTICS"
click button "Rate Shipment"
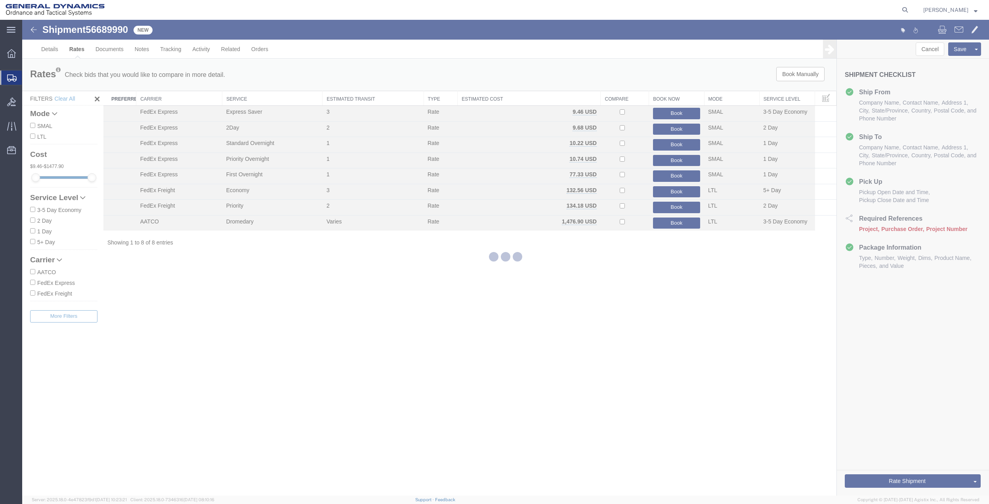
scroll to position [0, 0]
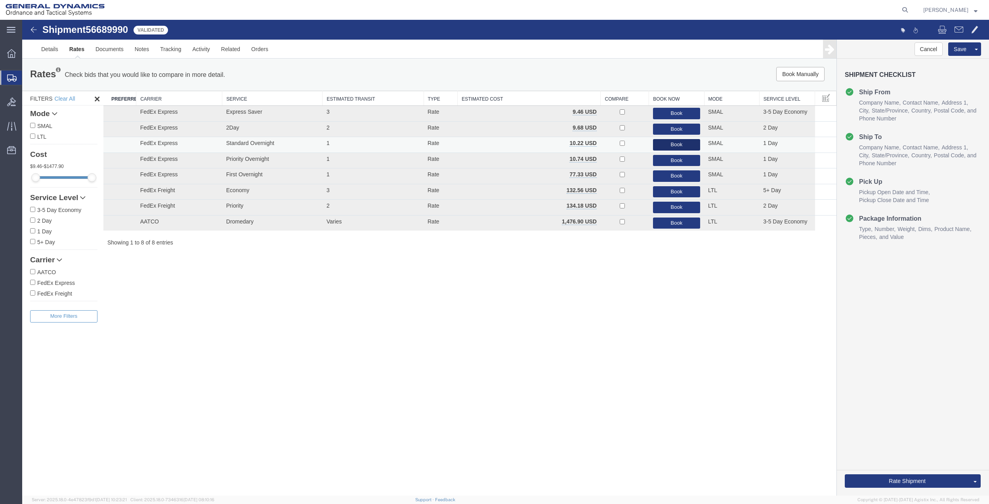
click at [661, 144] on button "Book" at bounding box center [676, 144] width 47 height 11
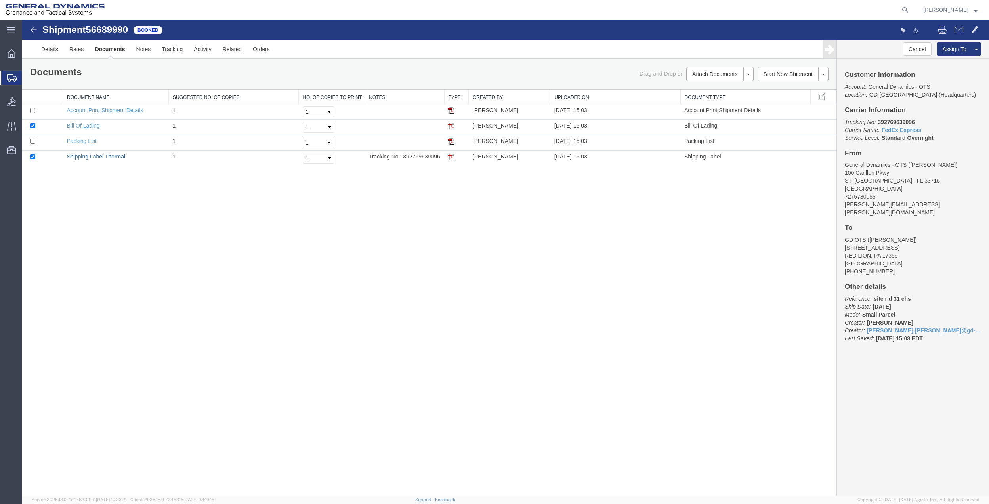
drag, startPoint x: 110, startPoint y: 156, endPoint x: 619, endPoint y: 175, distance: 510.1
click at [110, 156] on link "Shipping Label Thermal" at bounding box center [96, 156] width 59 height 6
